Goal: Task Accomplishment & Management: Manage account settings

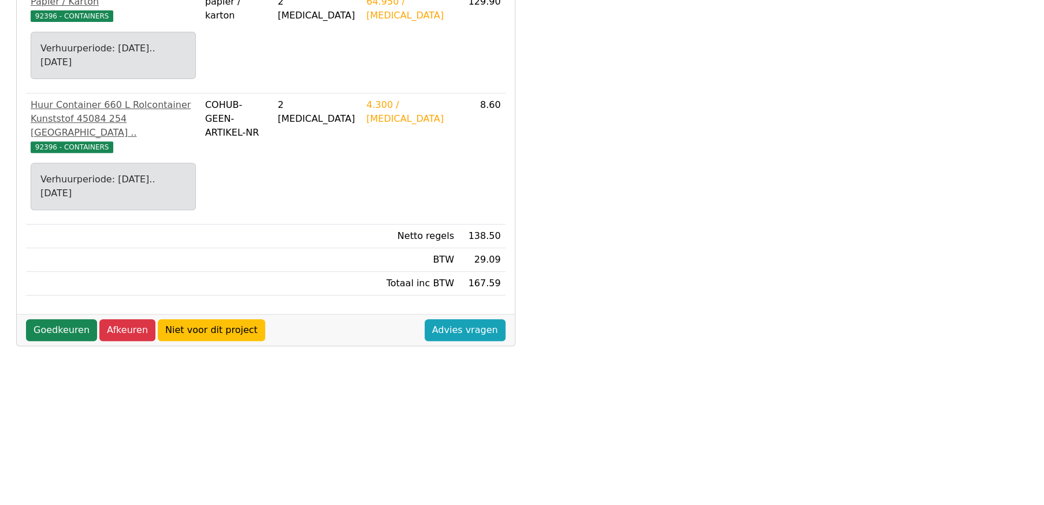
scroll to position [289, 0]
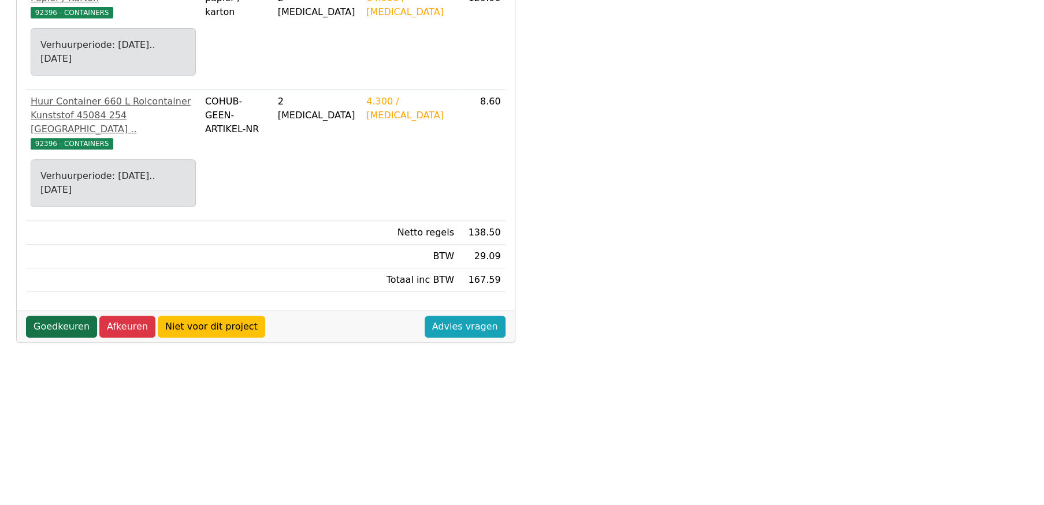
click at [67, 316] on link "Goedkeuren" at bounding box center [61, 327] width 71 height 22
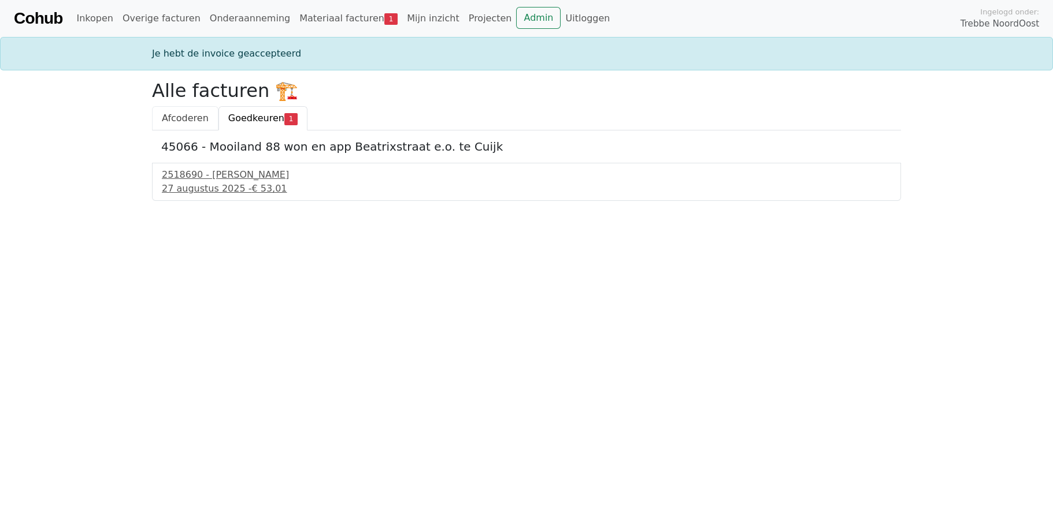
click at [191, 119] on span "Afcoderen" at bounding box center [185, 118] width 47 height 11
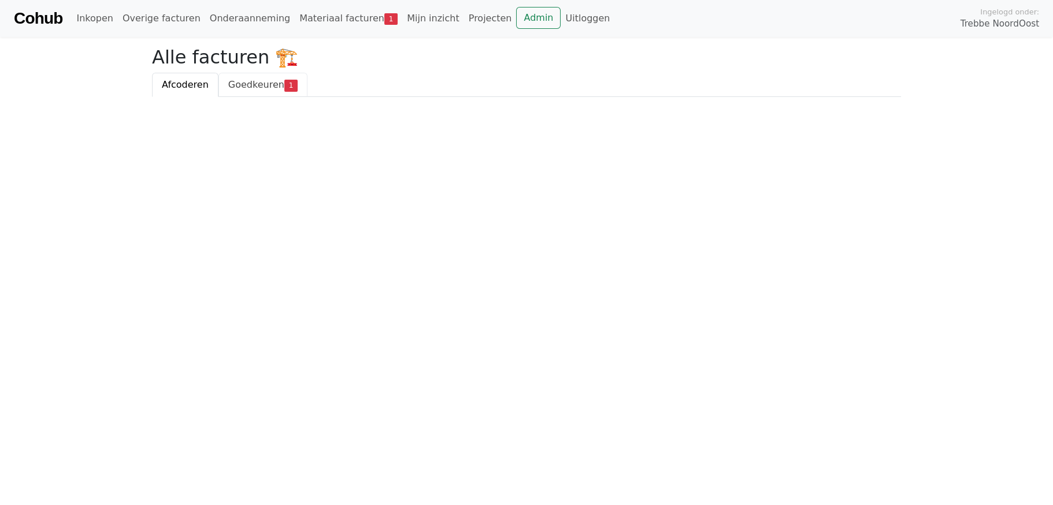
click at [256, 86] on span "Goedkeuren" at bounding box center [256, 84] width 56 height 11
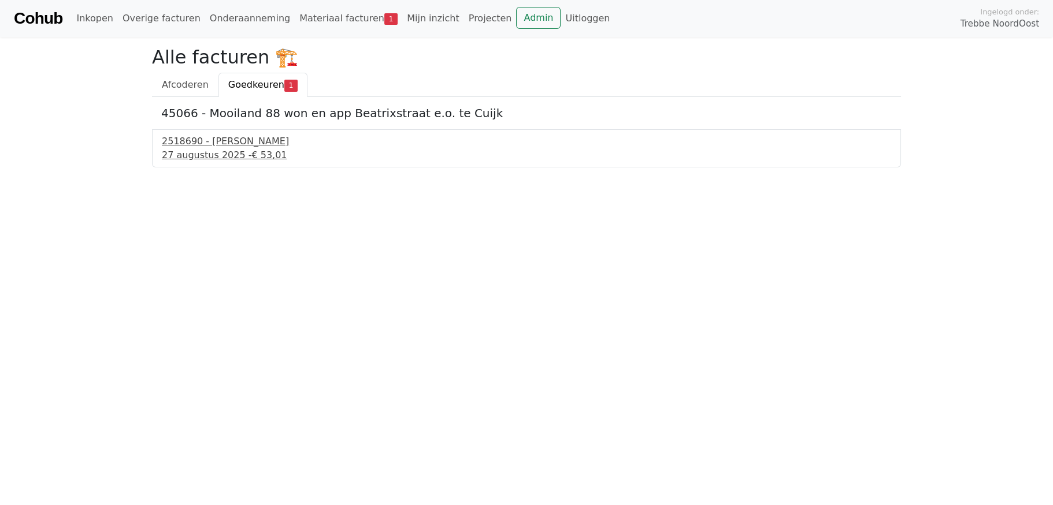
click at [228, 149] on div "27 augustus 2025 - € 53,01" at bounding box center [526, 155] width 729 height 14
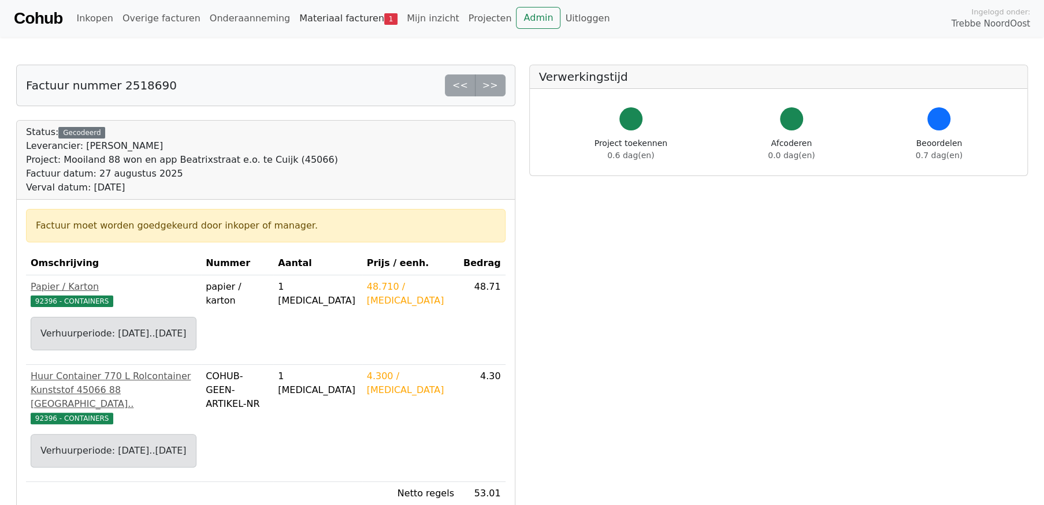
click at [313, 17] on link "Materiaal facturen 1" at bounding box center [348, 18] width 107 height 23
